Goal: Task Accomplishment & Management: Complete application form

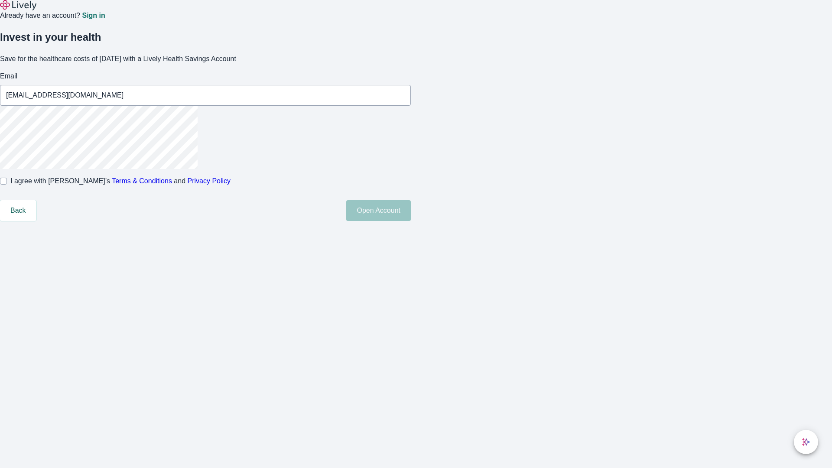
click at [7, 185] on input "I agree with Lively’s Terms & Conditions and Privacy Policy" at bounding box center [3, 181] width 7 height 7
checkbox input "true"
click at [411, 221] on button "Open Account" at bounding box center [378, 210] width 65 height 21
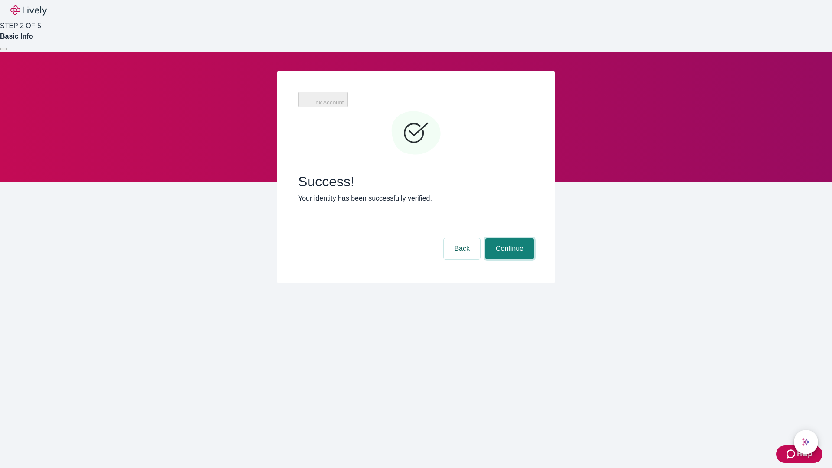
click at [508, 238] on button "Continue" at bounding box center [509, 248] width 49 height 21
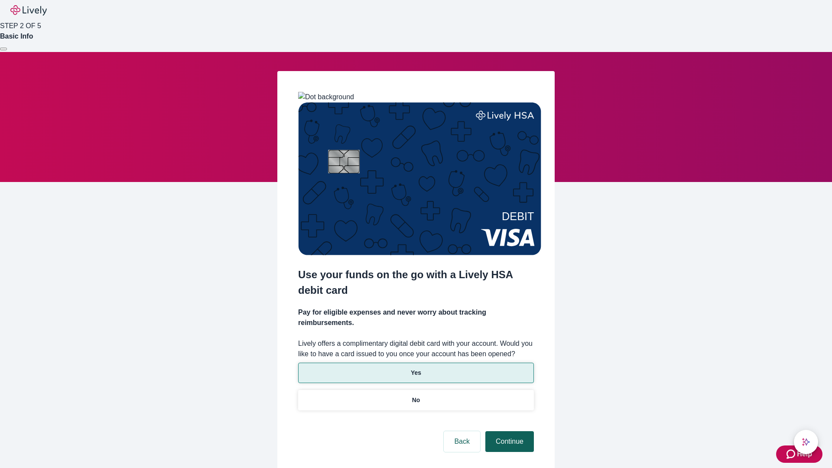
click at [415, 368] on p "Yes" at bounding box center [416, 372] width 10 height 9
click at [508, 431] on button "Continue" at bounding box center [509, 441] width 49 height 21
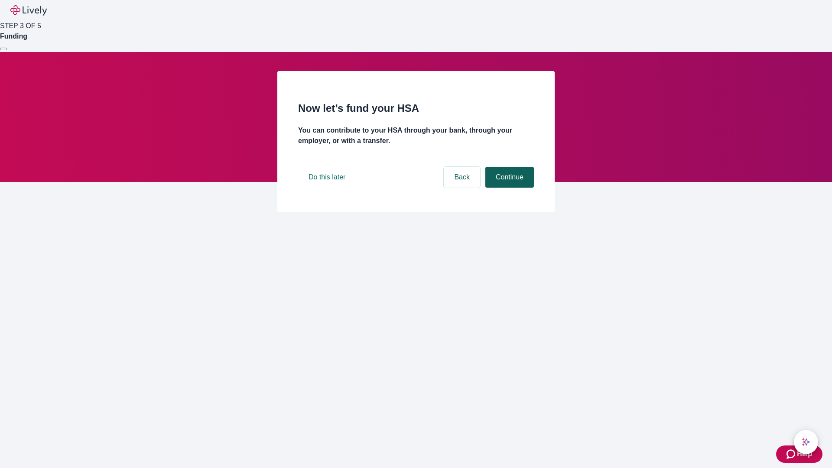
click at [508, 188] on button "Continue" at bounding box center [509, 177] width 49 height 21
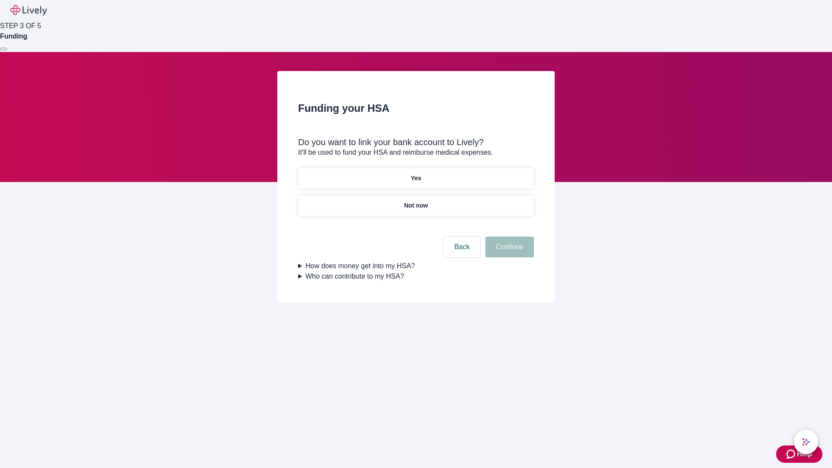
click at [415, 174] on p "Yes" at bounding box center [416, 178] width 10 height 9
click at [508, 236] on button "Continue" at bounding box center [509, 246] width 49 height 21
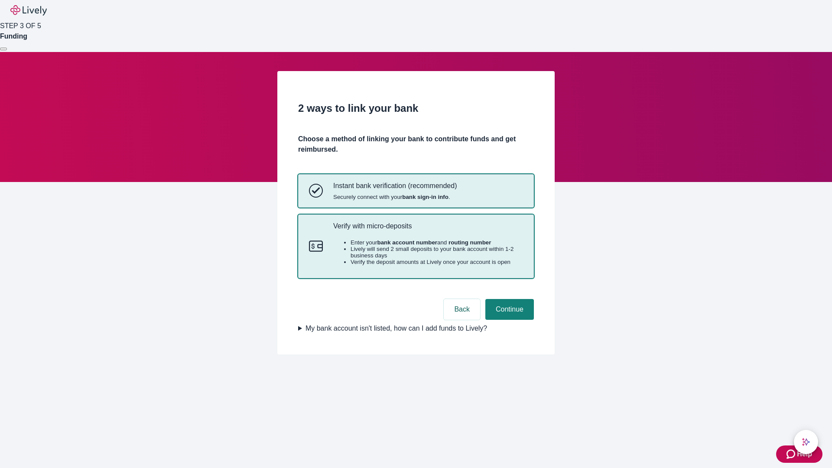
click at [427, 230] on p "Verify with micro-deposits" at bounding box center [428, 226] width 190 height 8
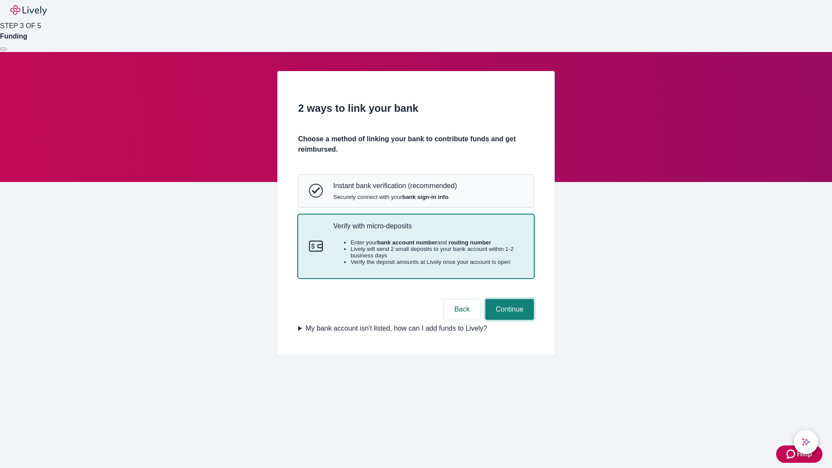
click at [508, 320] on button "Continue" at bounding box center [509, 309] width 49 height 21
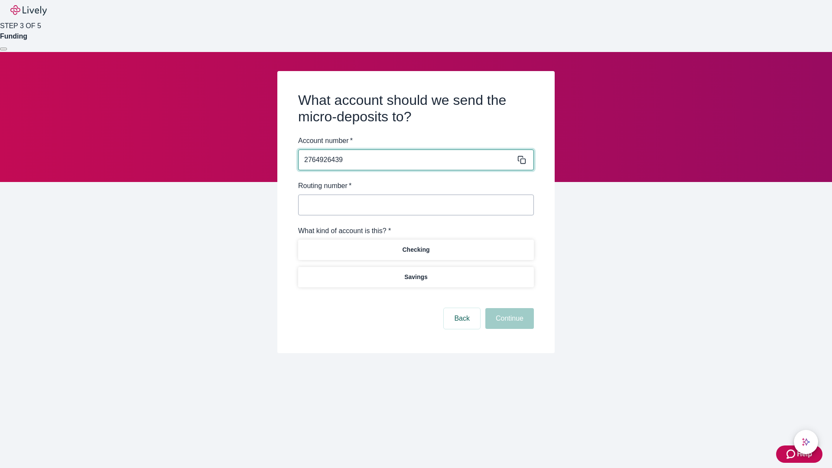
type input "2764926439"
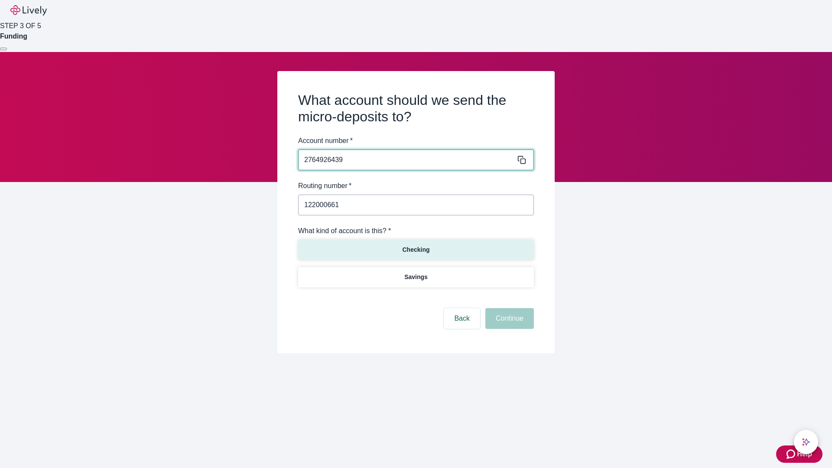
type input "122000661"
click at [415, 249] on p "Checking" at bounding box center [415, 249] width 27 height 9
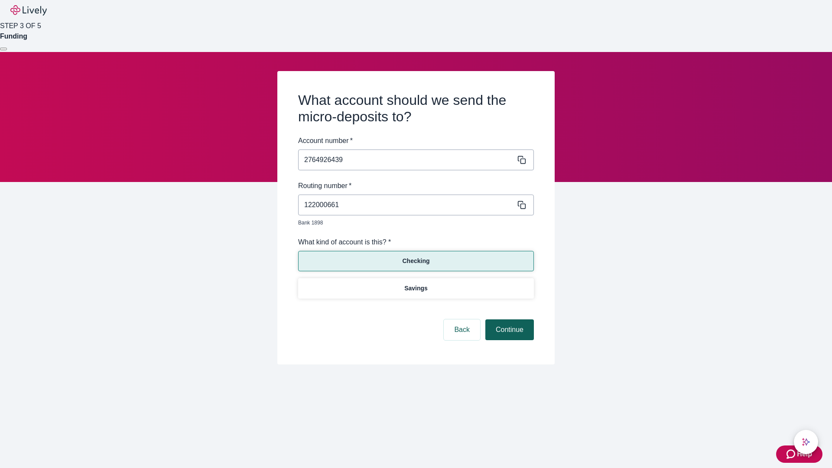
click at [508, 320] on button "Continue" at bounding box center [509, 329] width 49 height 21
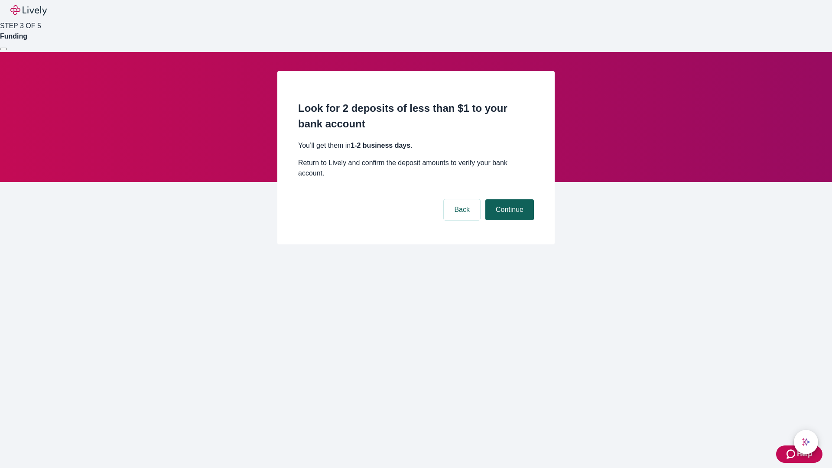
click at [508, 199] on button "Continue" at bounding box center [509, 209] width 49 height 21
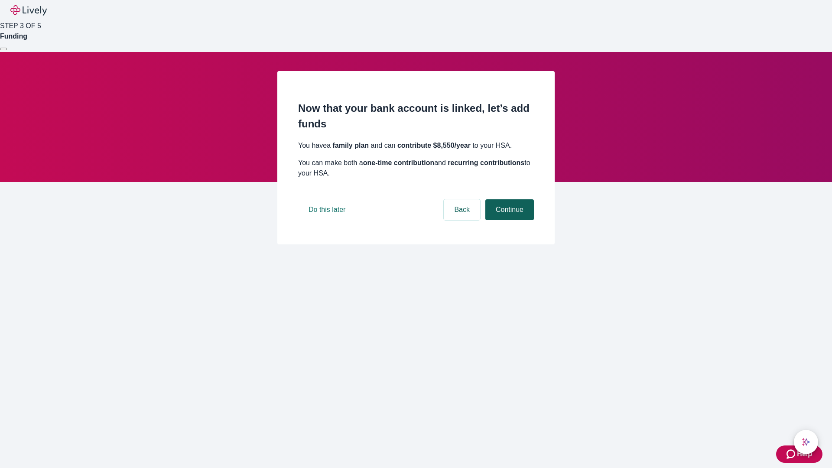
click at [508, 220] on button "Continue" at bounding box center [509, 209] width 49 height 21
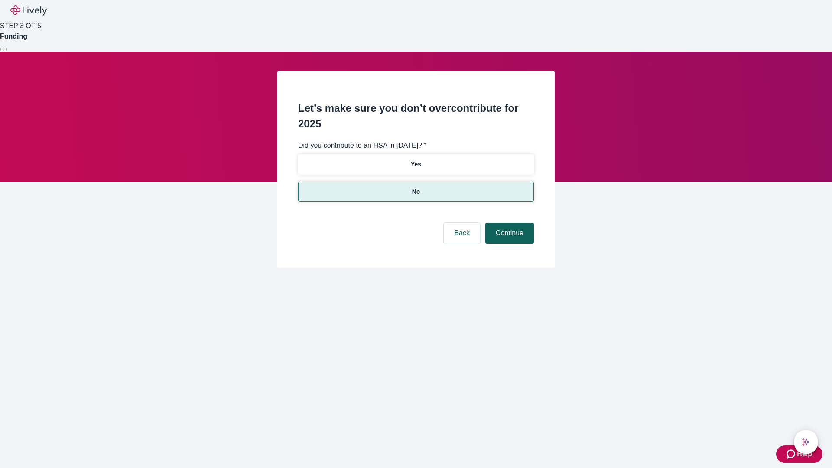
click at [508, 223] on button "Continue" at bounding box center [509, 233] width 49 height 21
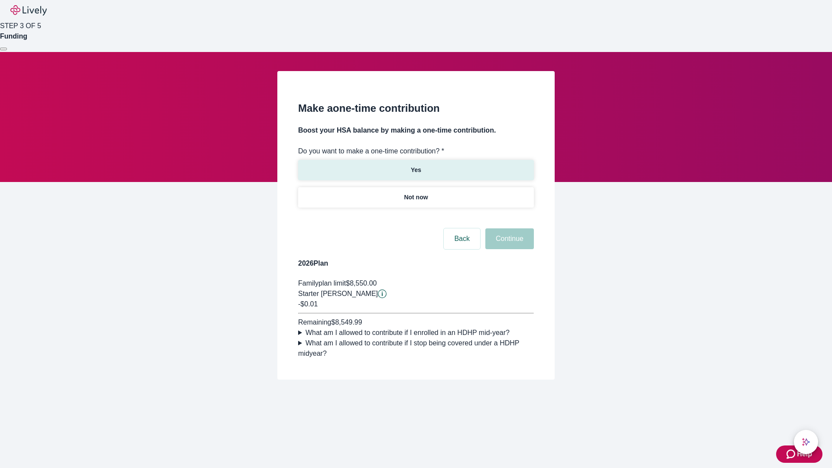
click at [415, 165] on p "Yes" at bounding box center [416, 169] width 10 height 9
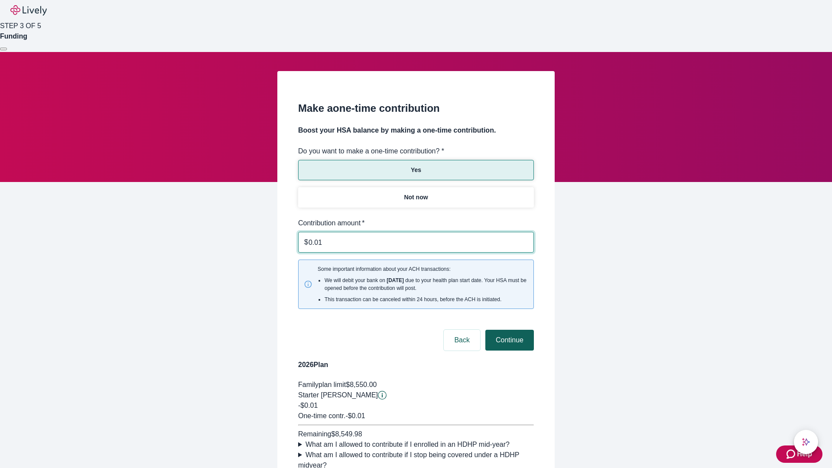
type input "0.01"
click at [508, 330] on button "Continue" at bounding box center [509, 340] width 49 height 21
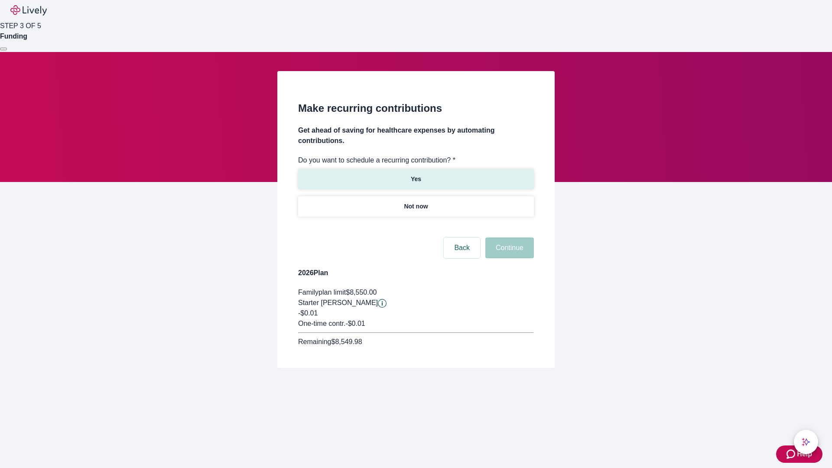
click at [415, 175] on p "Yes" at bounding box center [416, 179] width 10 height 9
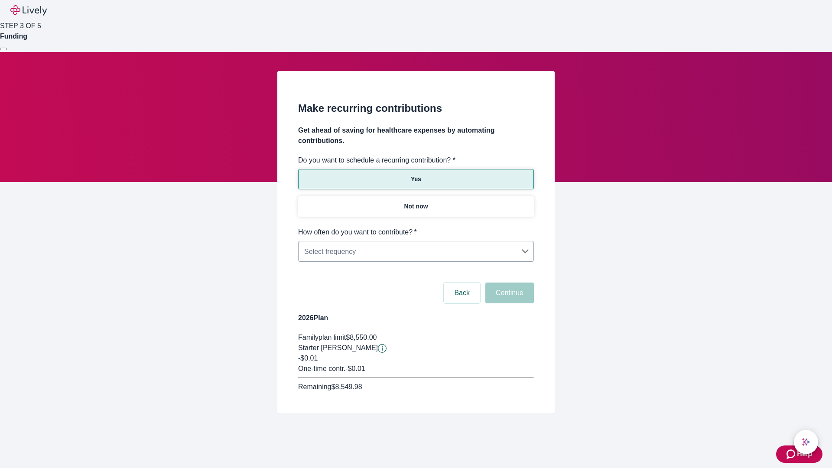
click at [415, 227] on body "Help STEP 3 OF 5 Funding Make recurring contributions Get ahead of saving for h…" at bounding box center [416, 227] width 832 height 454
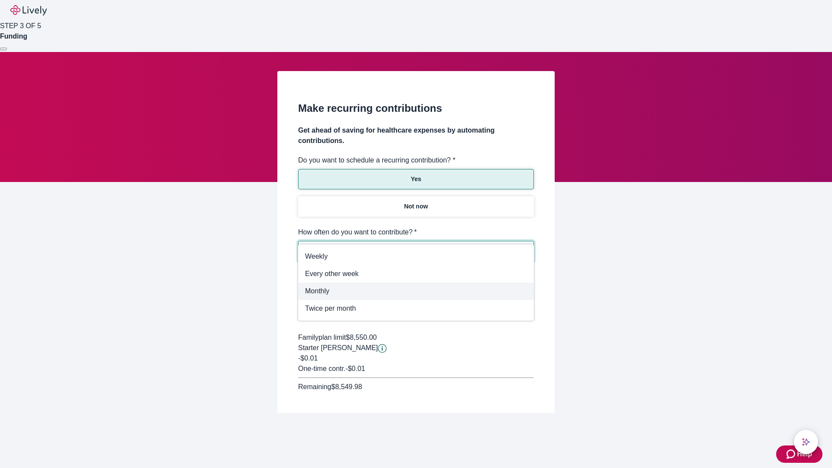
click at [416, 291] on span "Monthly" at bounding box center [416, 291] width 222 height 10
type input "Monthly"
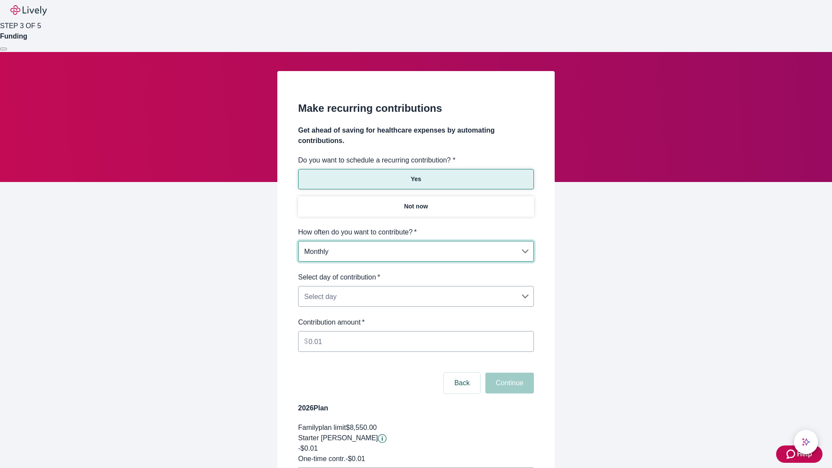
click at [415, 272] on body "Help STEP 3 OF 5 Funding Make recurring contributions Get ahead of saving for h…" at bounding box center [416, 272] width 832 height 544
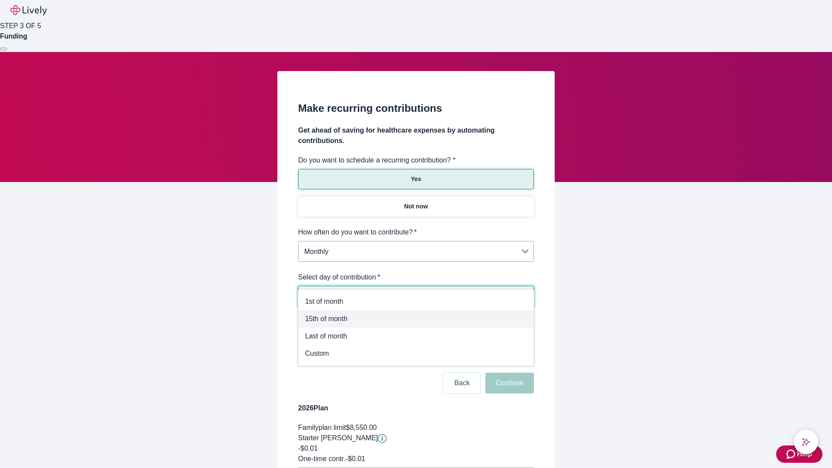
click at [416, 319] on span "15th of month" at bounding box center [416, 319] width 222 height 10
type input "Monthly15th"
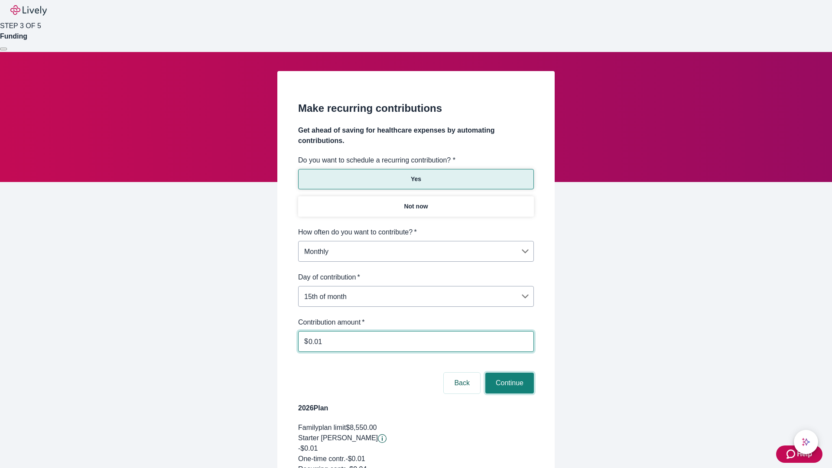
click at [508, 372] on button "Continue" at bounding box center [509, 382] width 49 height 21
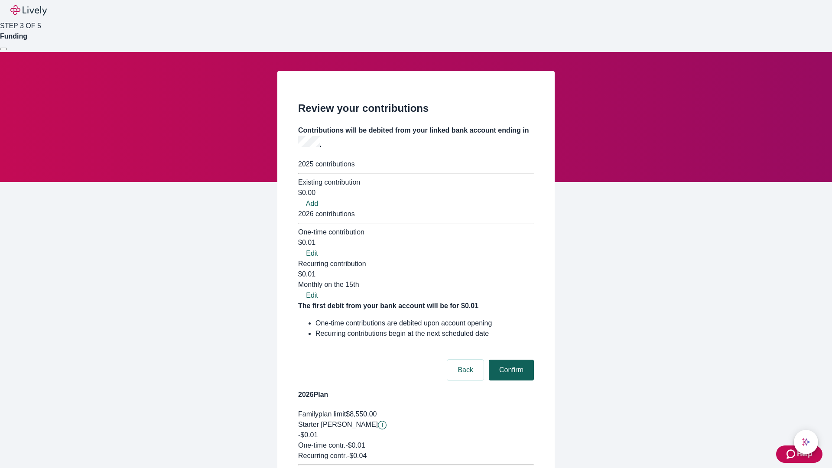
click at [510, 359] on button "Confirm" at bounding box center [511, 369] width 45 height 21
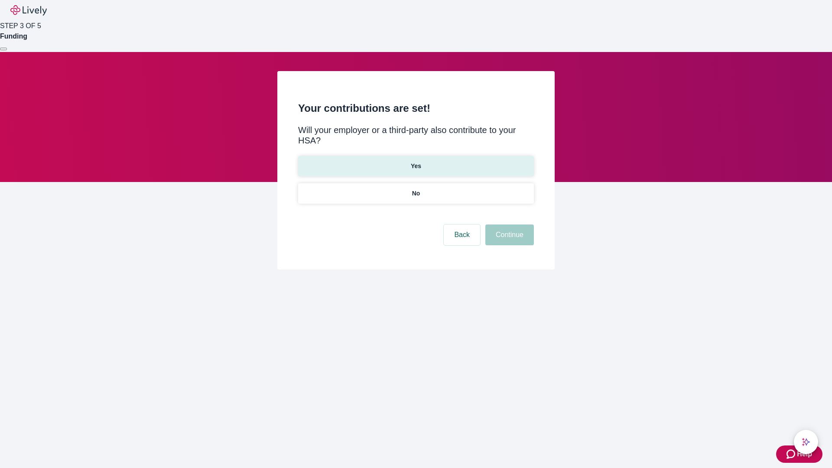
click at [415, 162] on p "Yes" at bounding box center [416, 166] width 10 height 9
click at [508, 224] on button "Continue" at bounding box center [509, 234] width 49 height 21
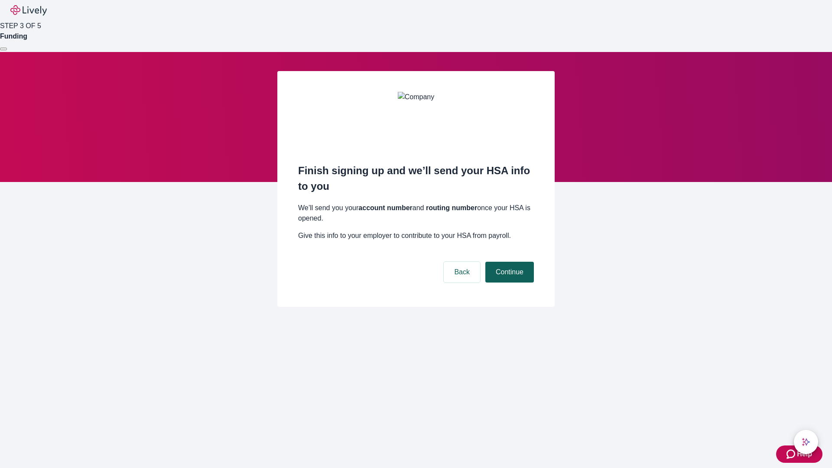
click at [508, 262] on button "Continue" at bounding box center [509, 272] width 49 height 21
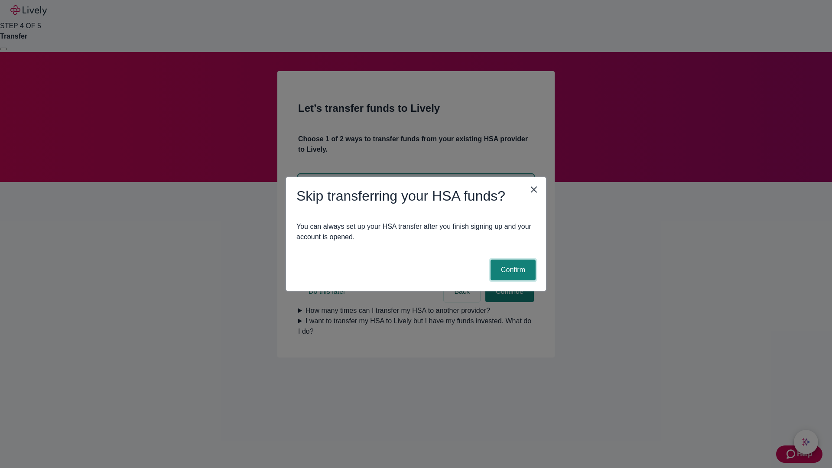
click at [512, 270] on button "Confirm" at bounding box center [512, 269] width 45 height 21
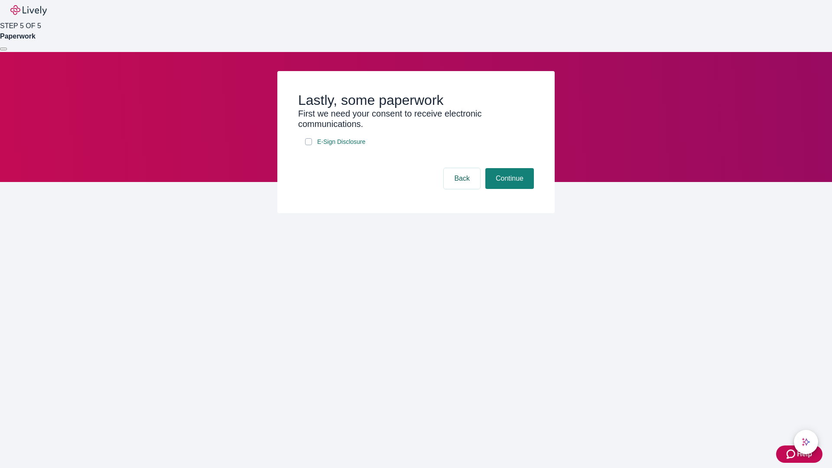
click at [308, 145] on input "E-Sign Disclosure" at bounding box center [308, 141] width 7 height 7
checkbox input "true"
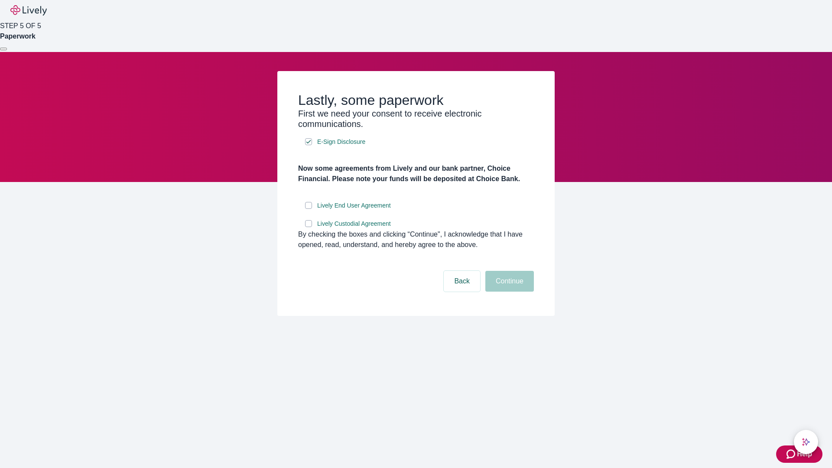
click at [308, 209] on input "Lively End User Agreement" at bounding box center [308, 205] width 7 height 7
checkbox input "true"
click at [308, 227] on input "Lively Custodial Agreement" at bounding box center [308, 223] width 7 height 7
checkbox input "true"
click at [508, 291] on button "Continue" at bounding box center [509, 281] width 49 height 21
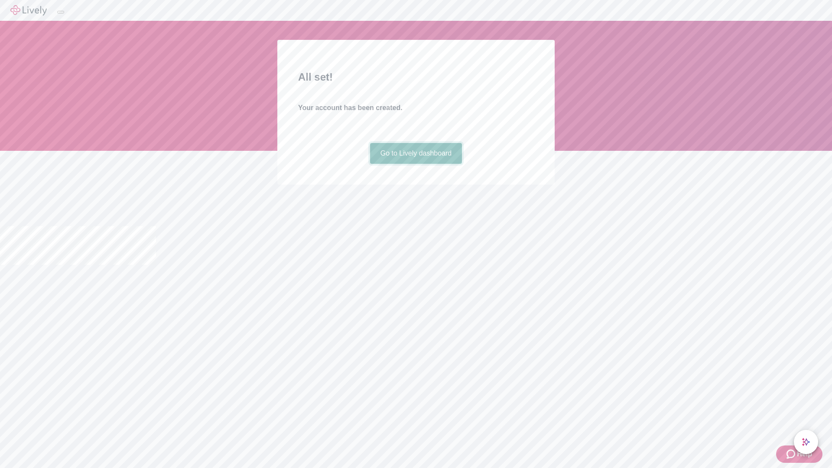
click at [415, 164] on link "Go to Lively dashboard" at bounding box center [416, 153] width 92 height 21
